Goal: Task Accomplishment & Management: Use online tool/utility

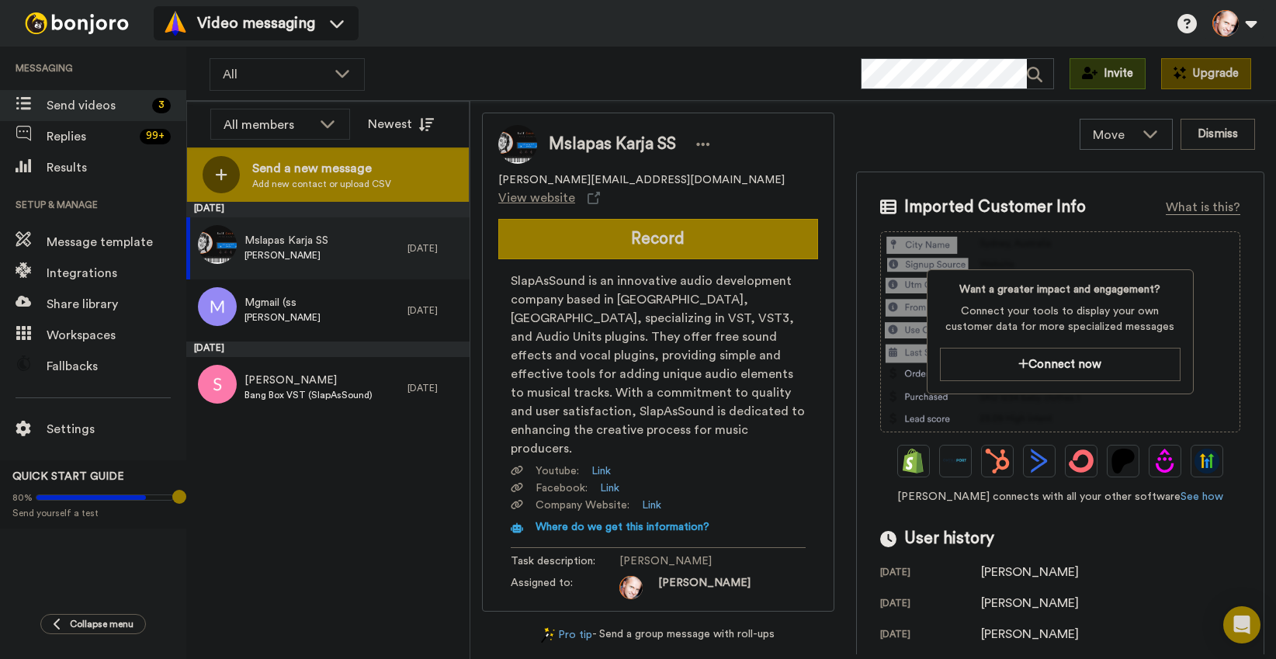
click at [311, 176] on span "Send a new message" at bounding box center [321, 168] width 139 height 19
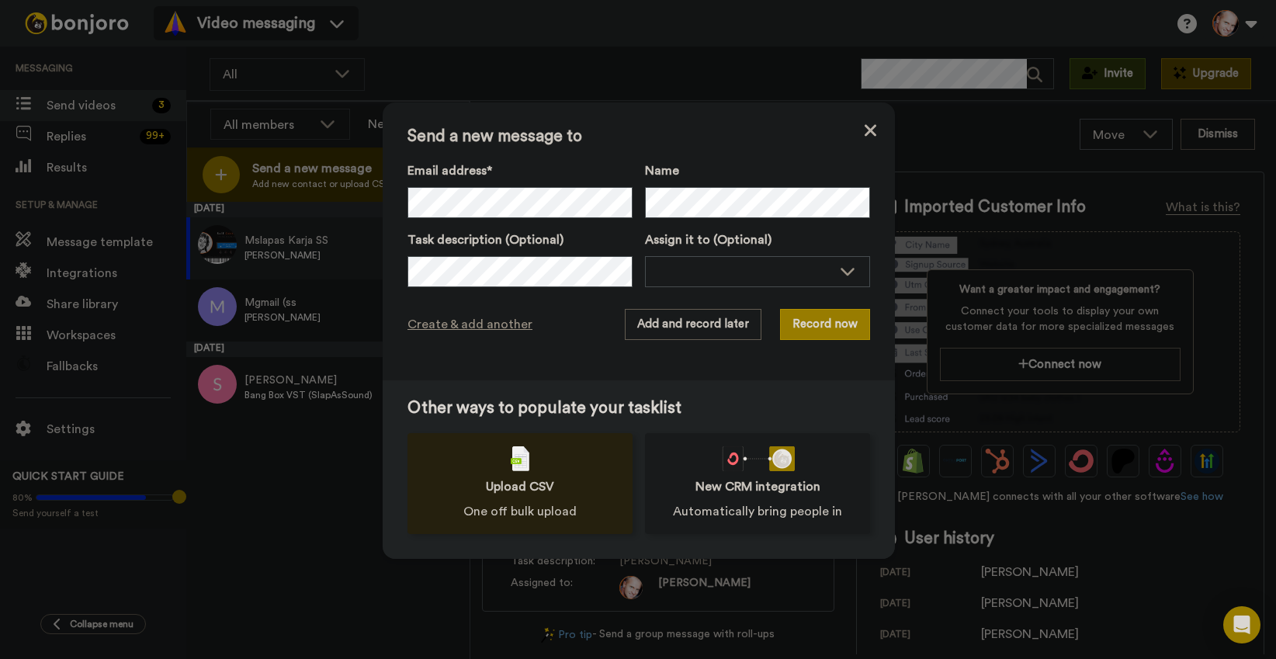
click at [495, 466] on div "Upload CSV One off bulk upload" at bounding box center [520, 483] width 225 height 101
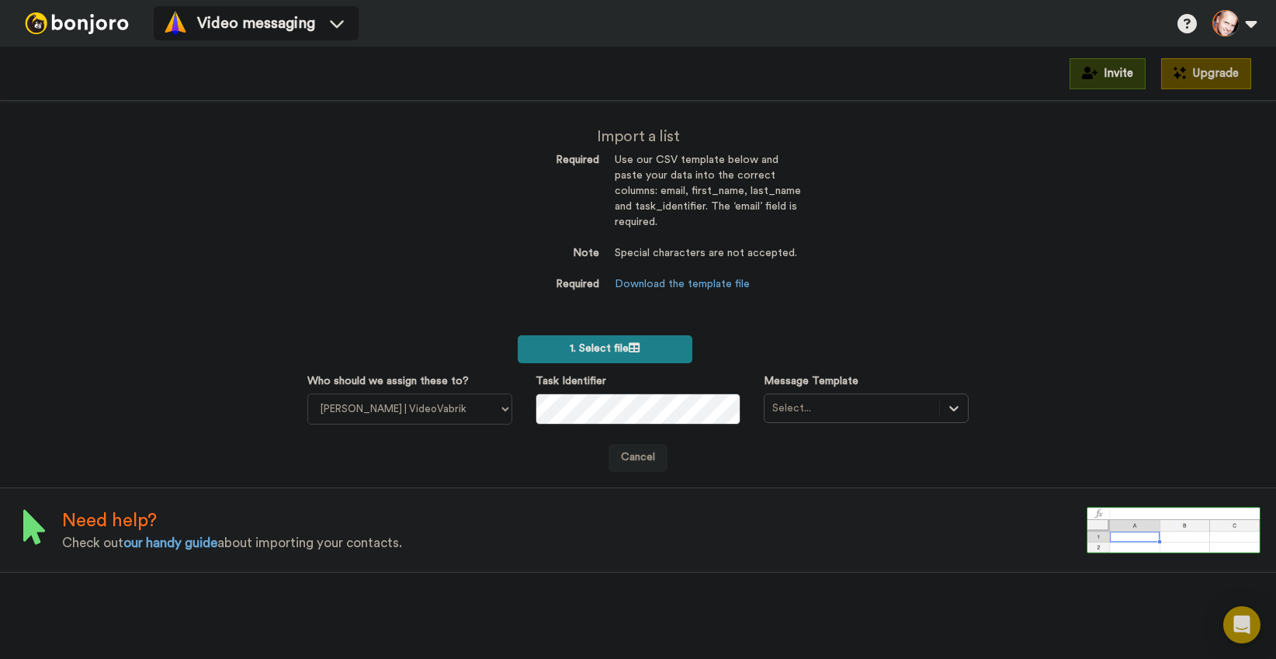
click at [580, 352] on span "1. Select file" at bounding box center [605, 348] width 70 height 11
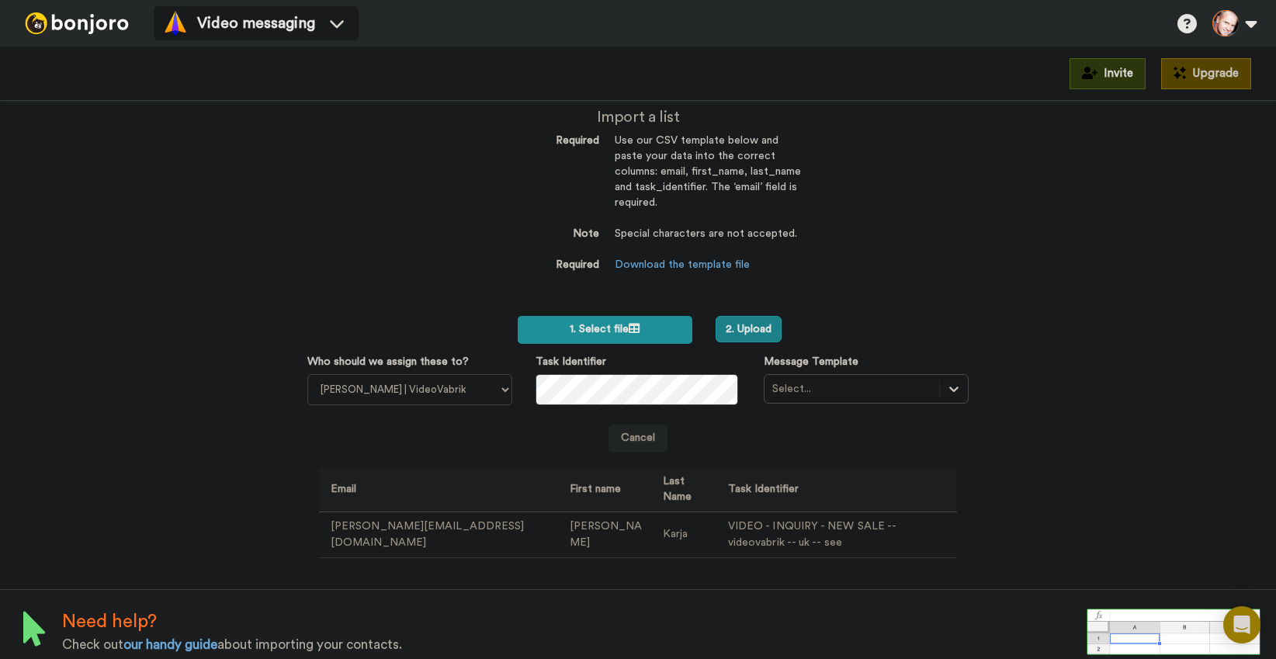
scroll to position [30, 0]
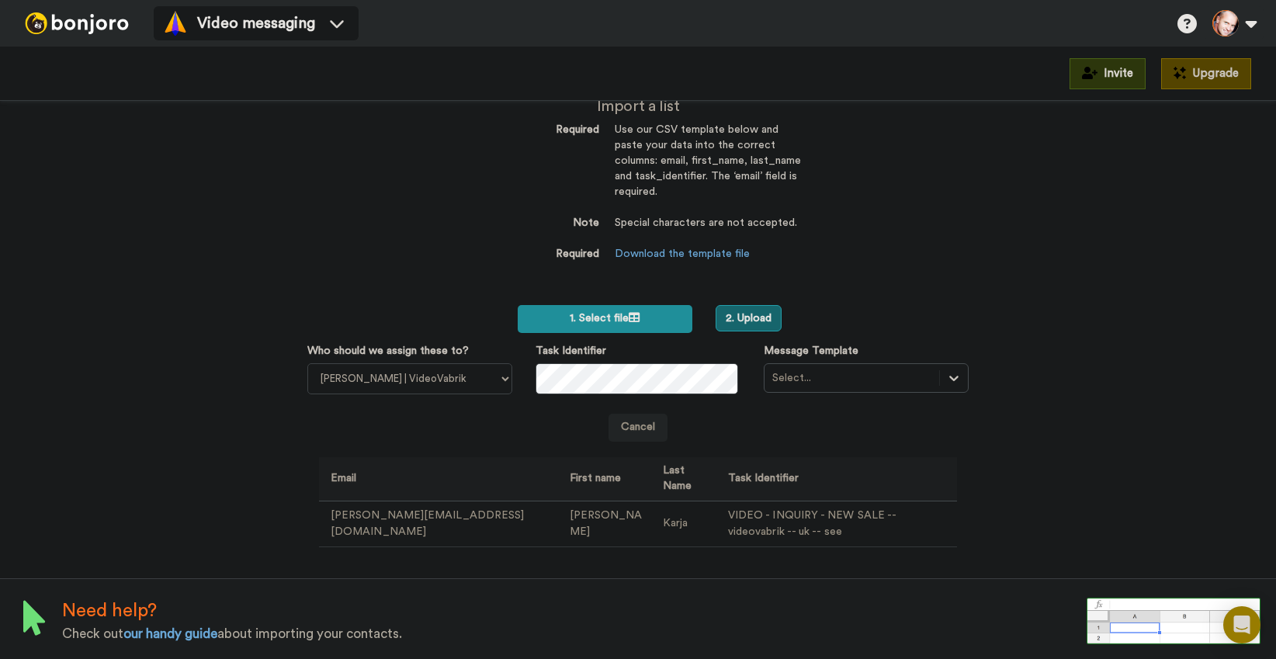
click at [739, 314] on button "2. Upload" at bounding box center [749, 318] width 66 height 26
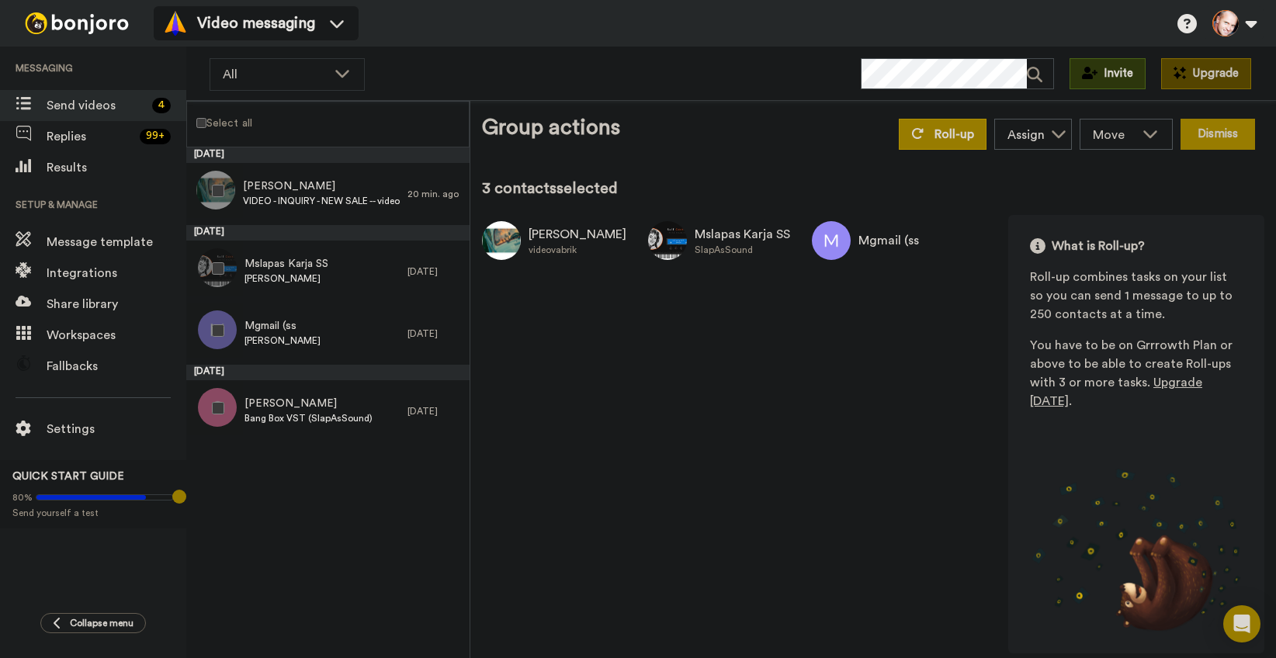
click at [1220, 145] on button "Dismiss" at bounding box center [1218, 134] width 75 height 31
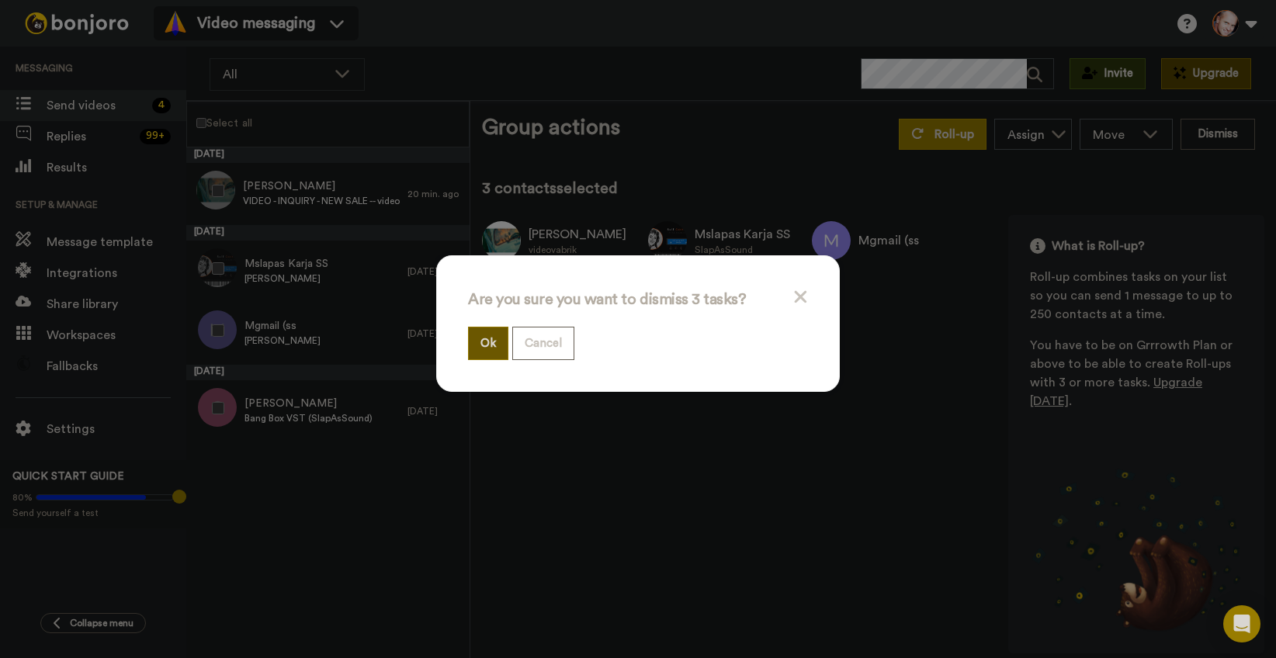
click at [487, 339] on button "Ok" at bounding box center [488, 343] width 40 height 33
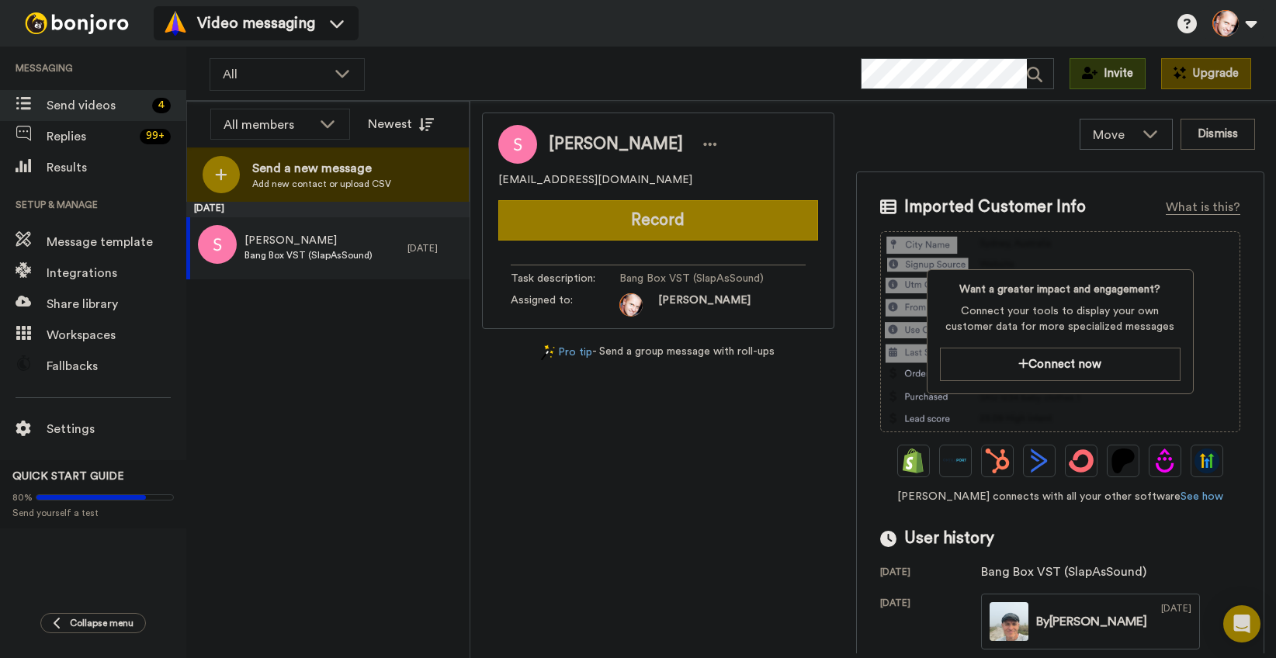
click at [352, 329] on div "[DATE] [PERSON_NAME] Box VST (SlapAsSound) [DATE]" at bounding box center [327, 430] width 283 height 456
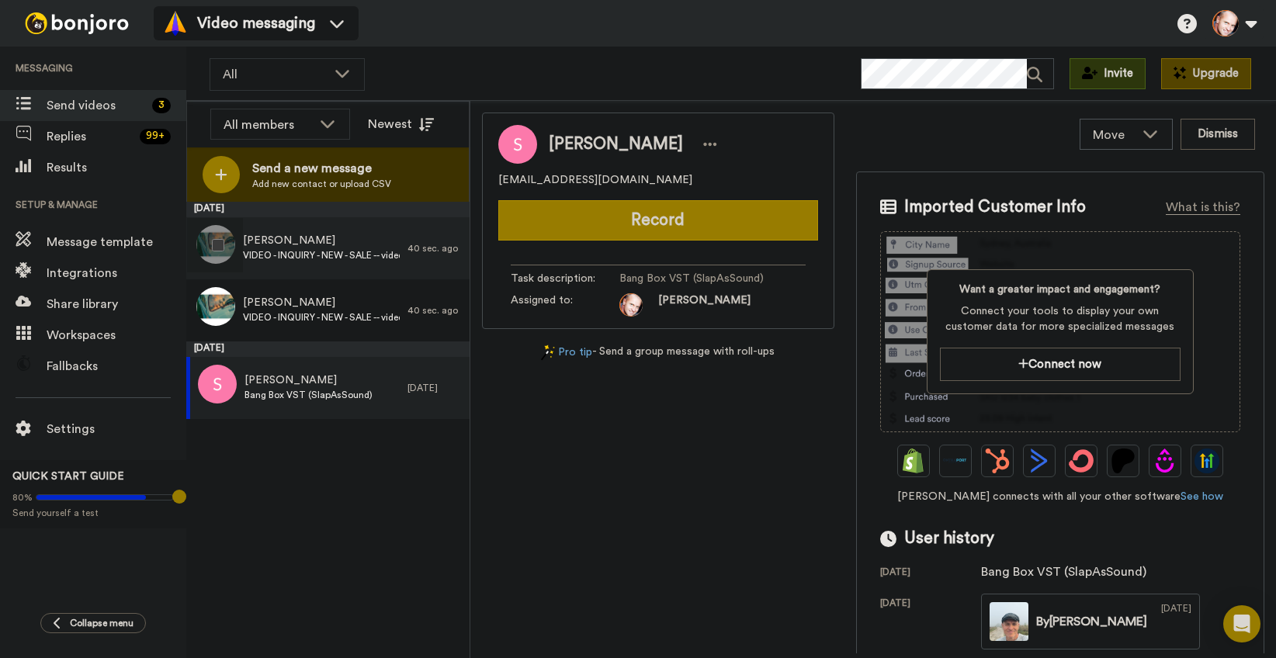
click at [312, 250] on span "VIDEO - INQUIRY - NEW - SALE -- videovabrik -- uk -- see" at bounding box center [321, 255] width 157 height 12
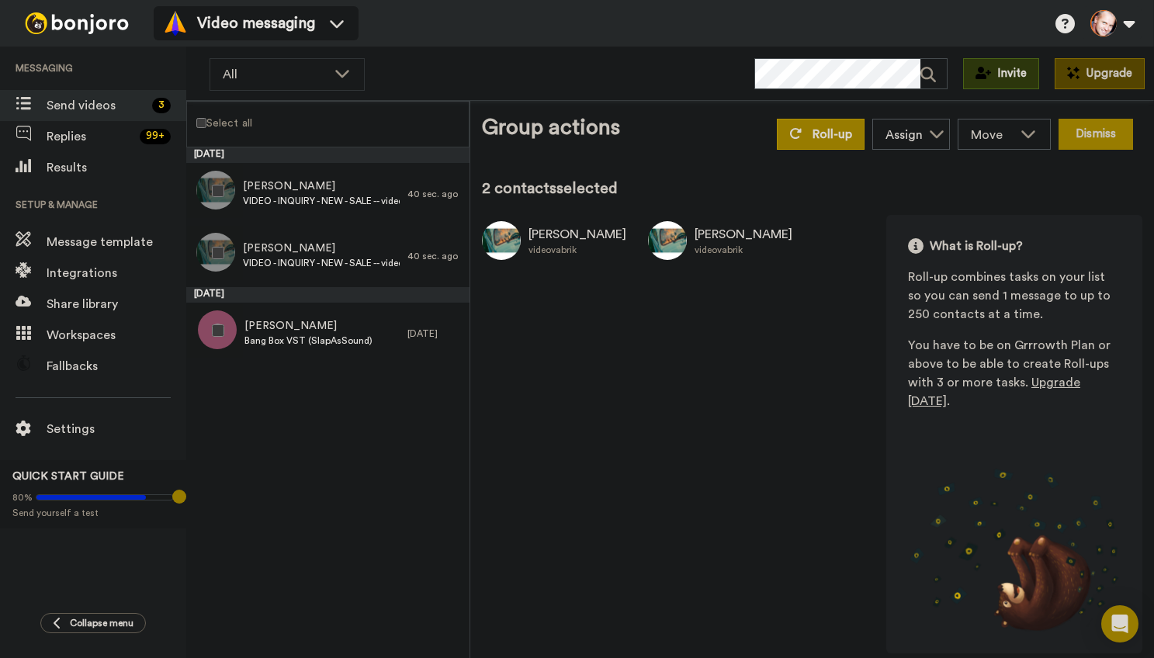
click at [1091, 128] on button "Dismiss" at bounding box center [1096, 134] width 75 height 31
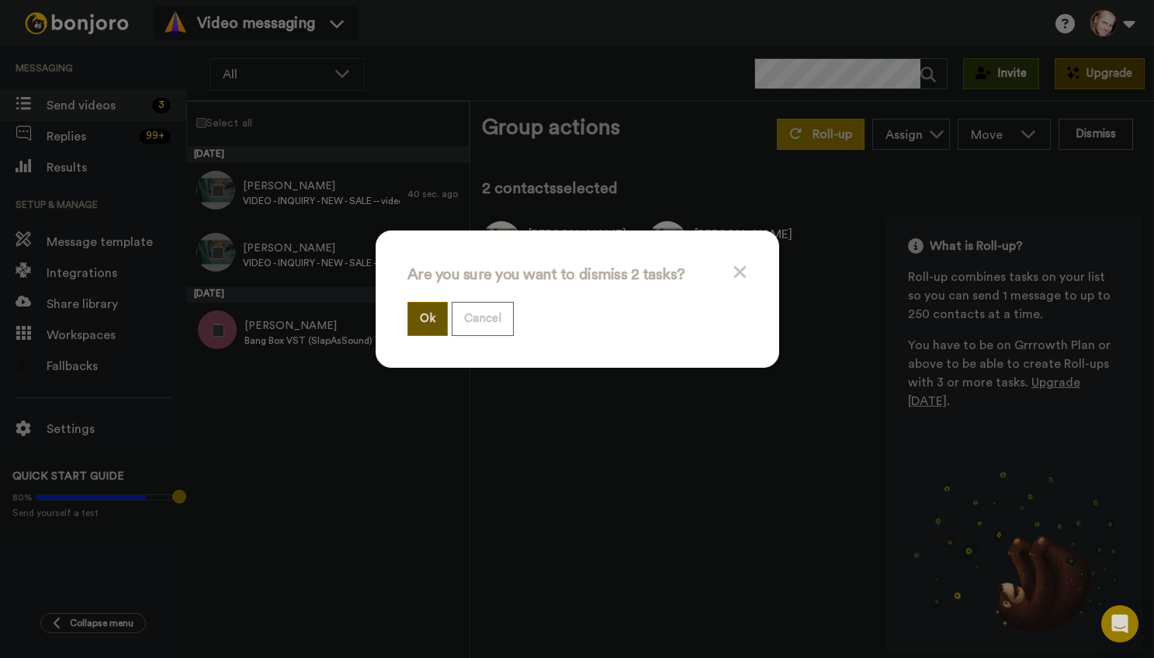
click at [421, 318] on button "Ok" at bounding box center [428, 318] width 40 height 33
